Goal: Obtain resource: Download file/media

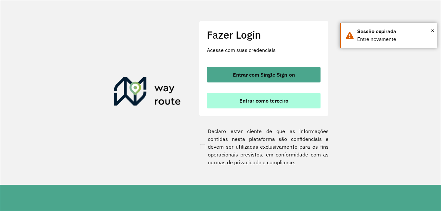
click at [247, 104] on button "Entrar como terceiro" at bounding box center [264, 101] width 114 height 16
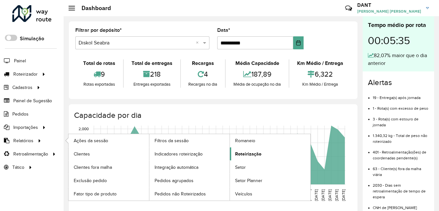
click at [253, 155] on span "Roteirização" at bounding box center [248, 154] width 26 height 7
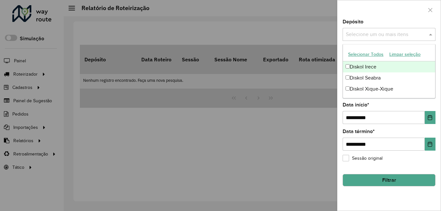
click at [360, 38] on input "text" at bounding box center [385, 35] width 83 height 8
click at [367, 65] on div "Diskol Irece" at bounding box center [389, 66] width 92 height 11
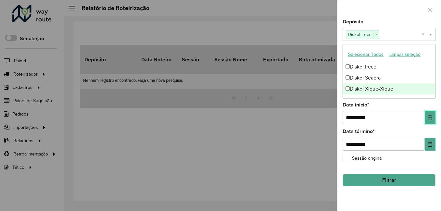
click at [429, 118] on icon "Choose Date" at bounding box center [429, 117] width 5 height 5
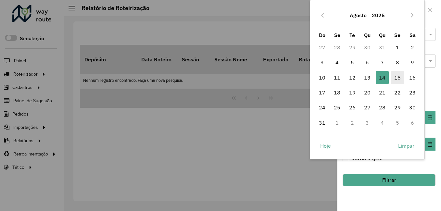
click at [397, 77] on span "15" at bounding box center [397, 77] width 13 height 13
type input "**********"
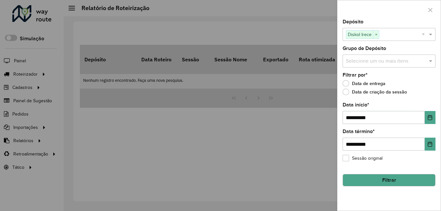
click at [387, 181] on button "Filtrar" at bounding box center [388, 180] width 93 height 12
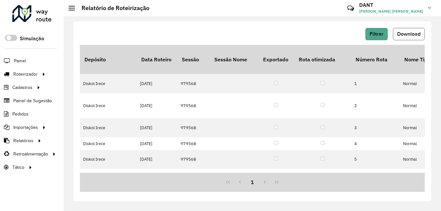
click at [402, 33] on span "Download" at bounding box center [408, 34] width 23 height 6
